Goal: Find specific page/section: Find specific page/section

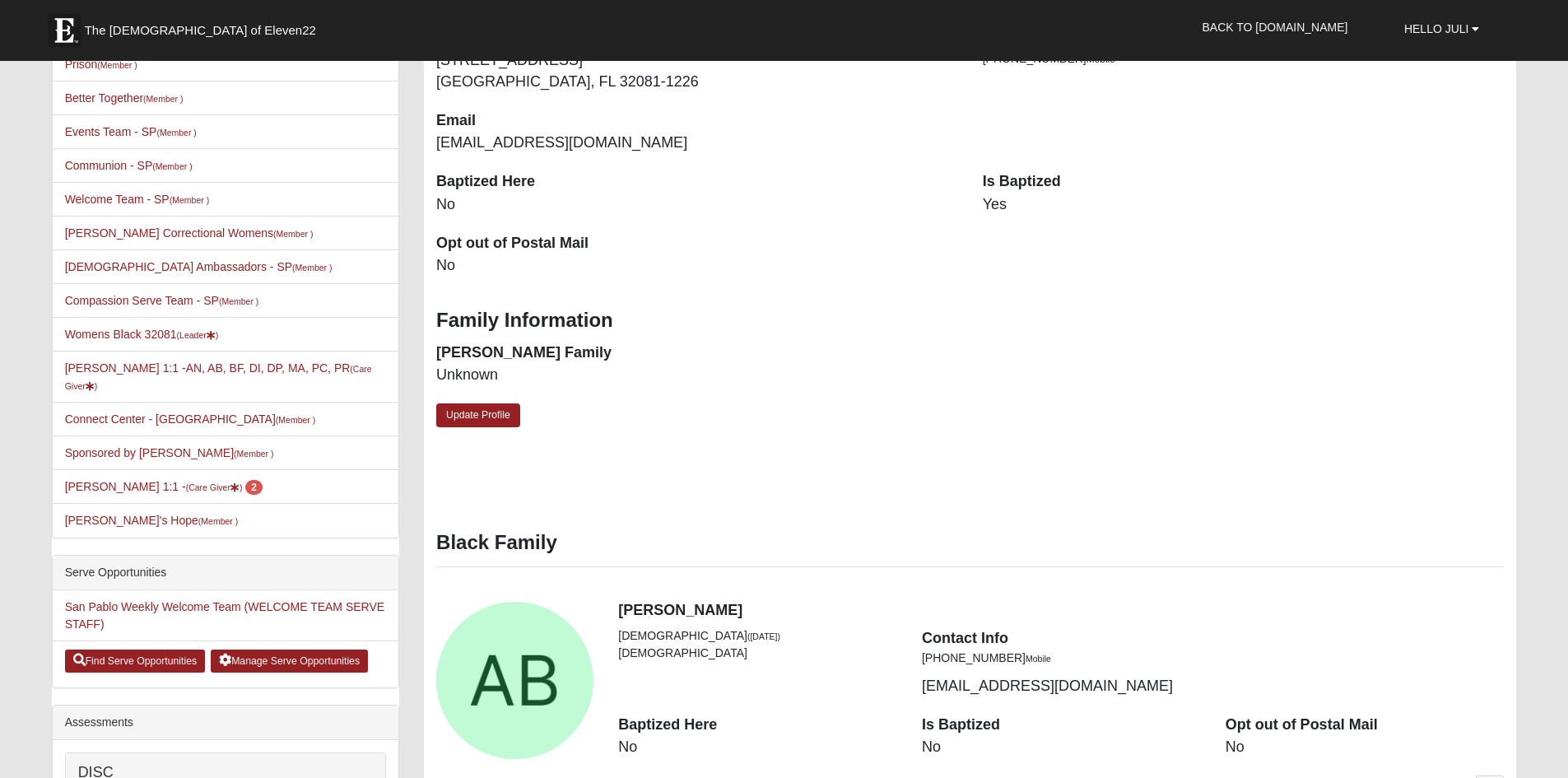
scroll to position [412, 0]
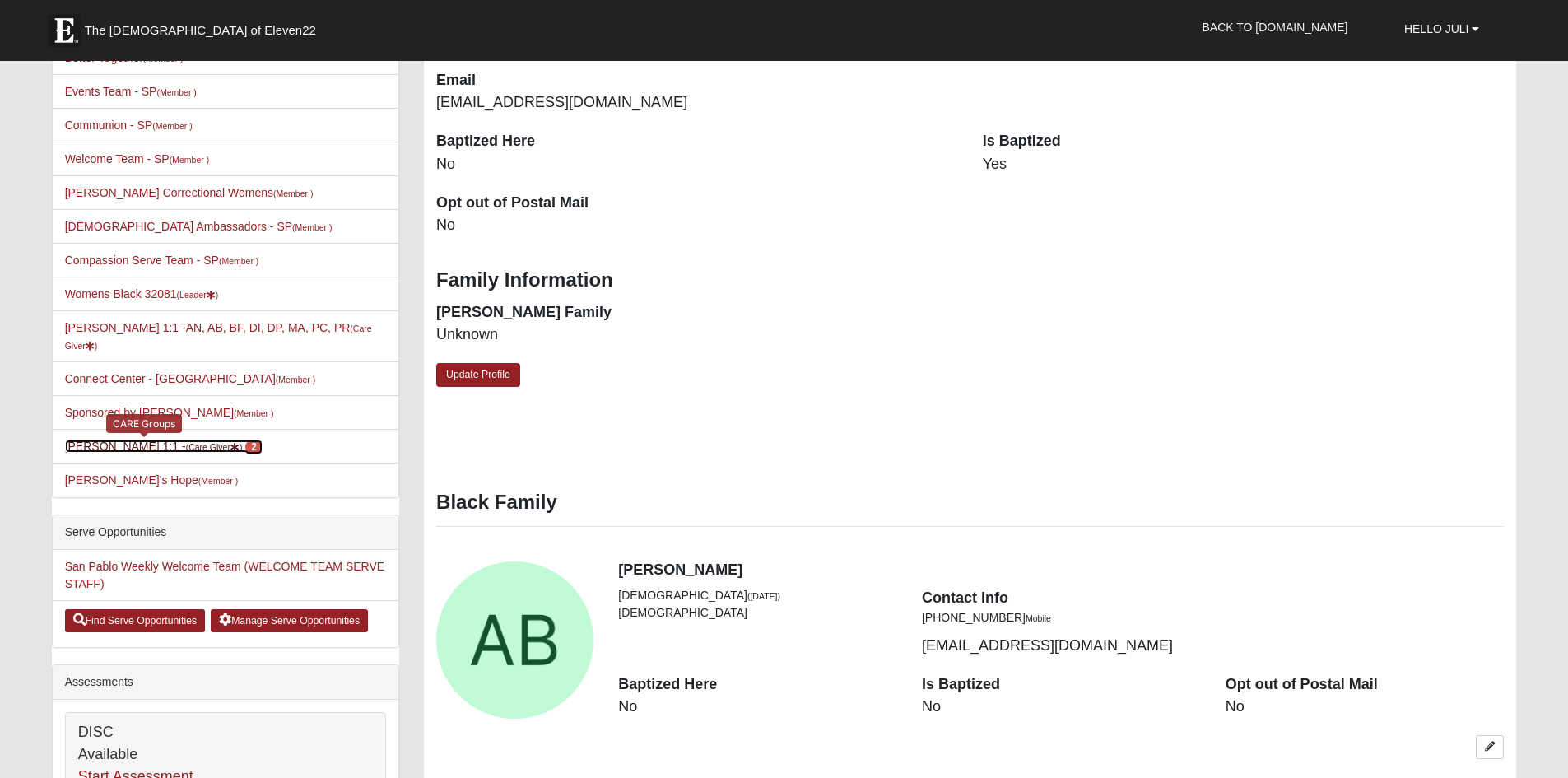
click at [186, 442] on small "(Care Giver )" at bounding box center [214, 447] width 57 height 10
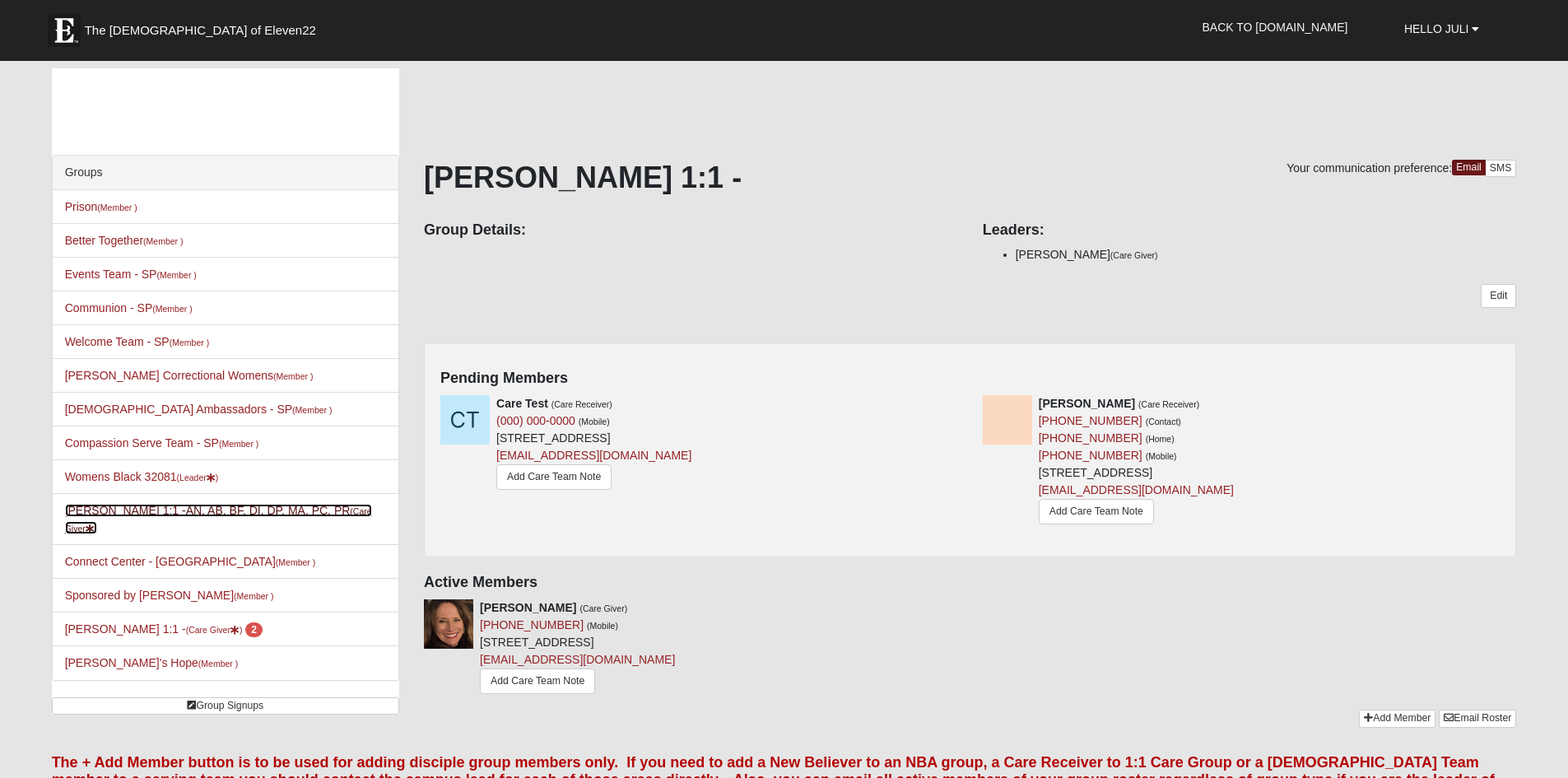
click at [271, 511] on link "Juli Black 1:1 -AN, AB, BF, DI, DP, MA, PC, PR (Care Giver )" at bounding box center [218, 518] width 307 height 31
